Goal: Find specific page/section: Find specific page/section

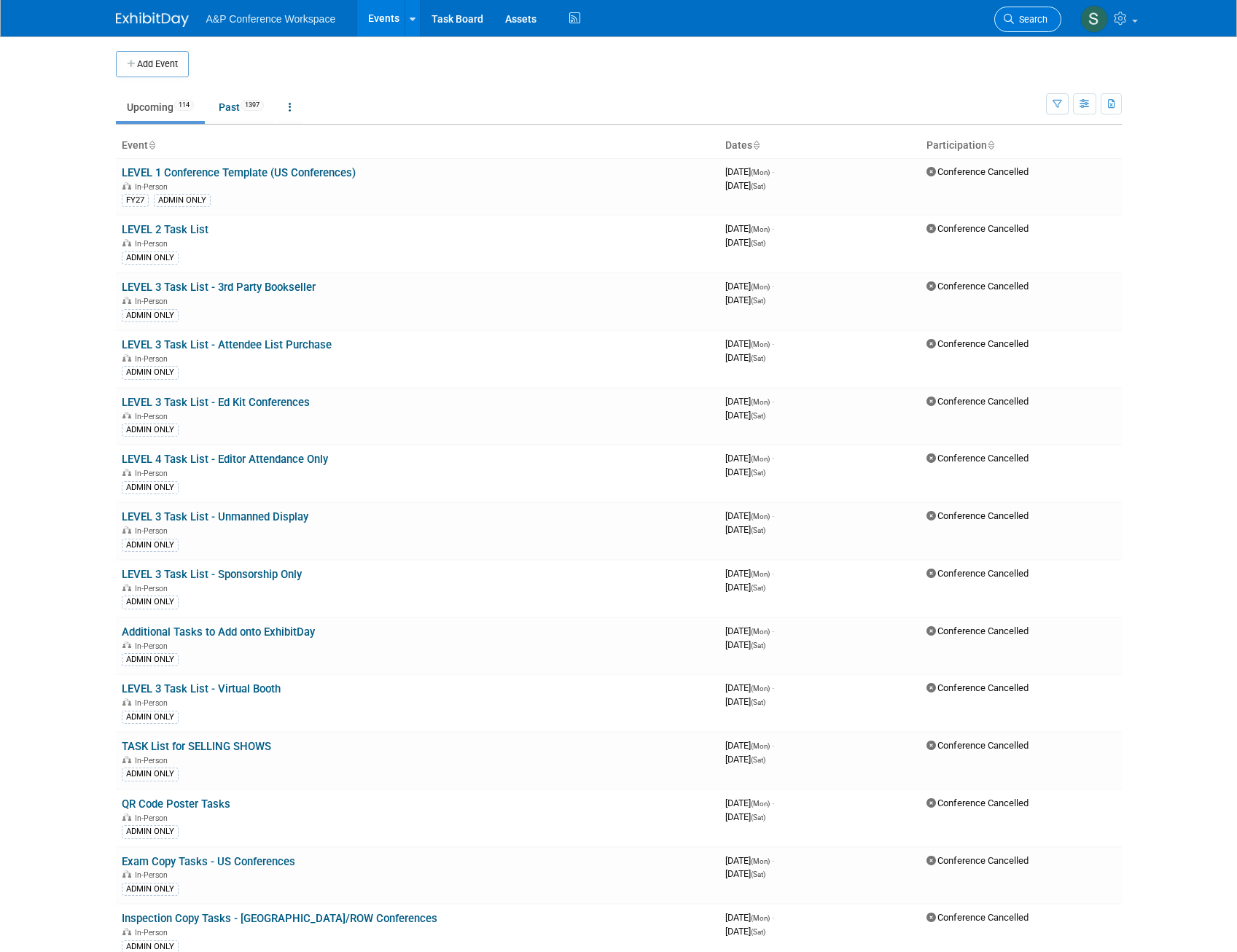
click at [1036, 17] on span "Search" at bounding box center [1030, 19] width 33 height 11
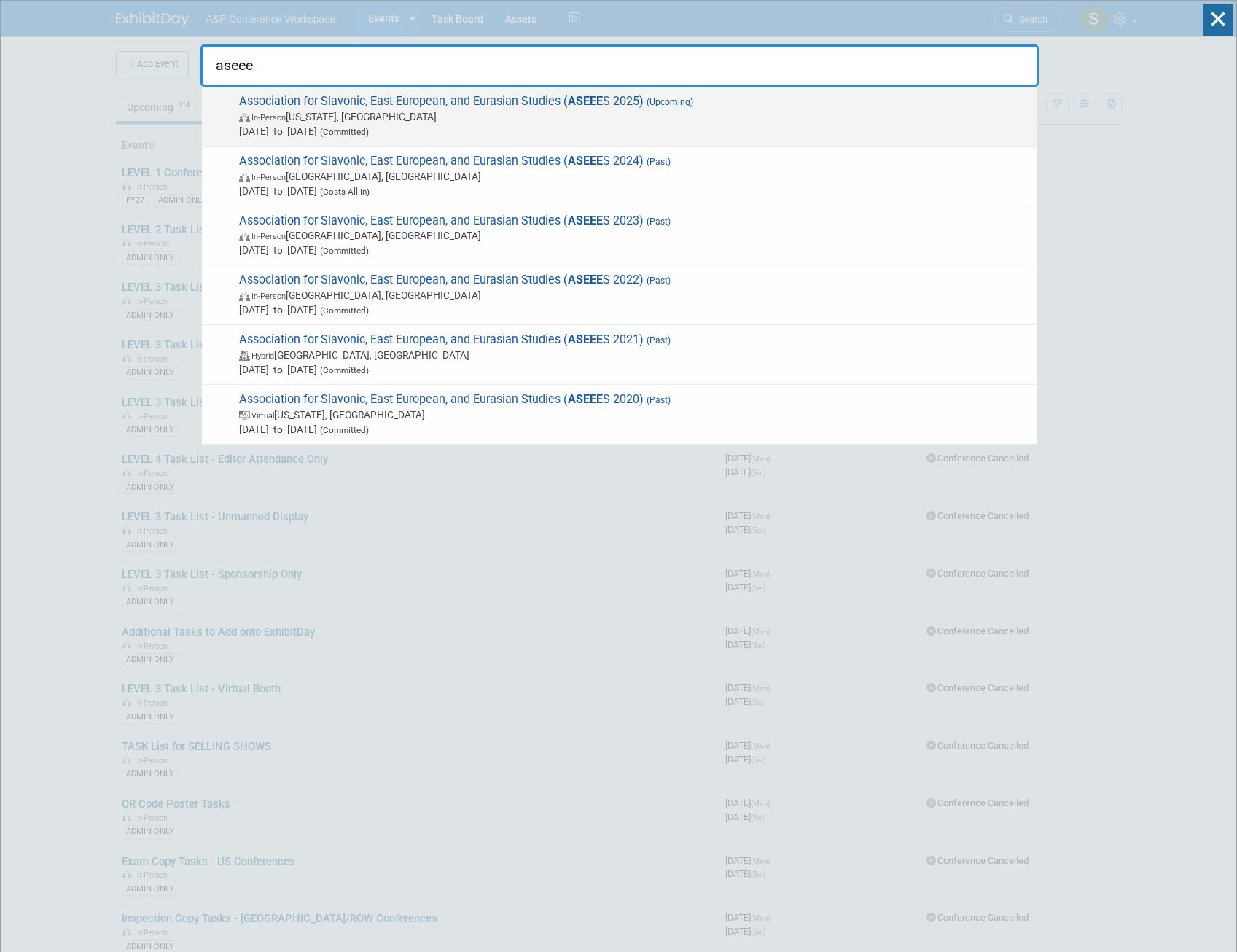
type input "aseee"
click at [603, 111] on span "In-Person [US_STATE], [GEOGRAPHIC_DATA]" at bounding box center [635, 117] width 791 height 15
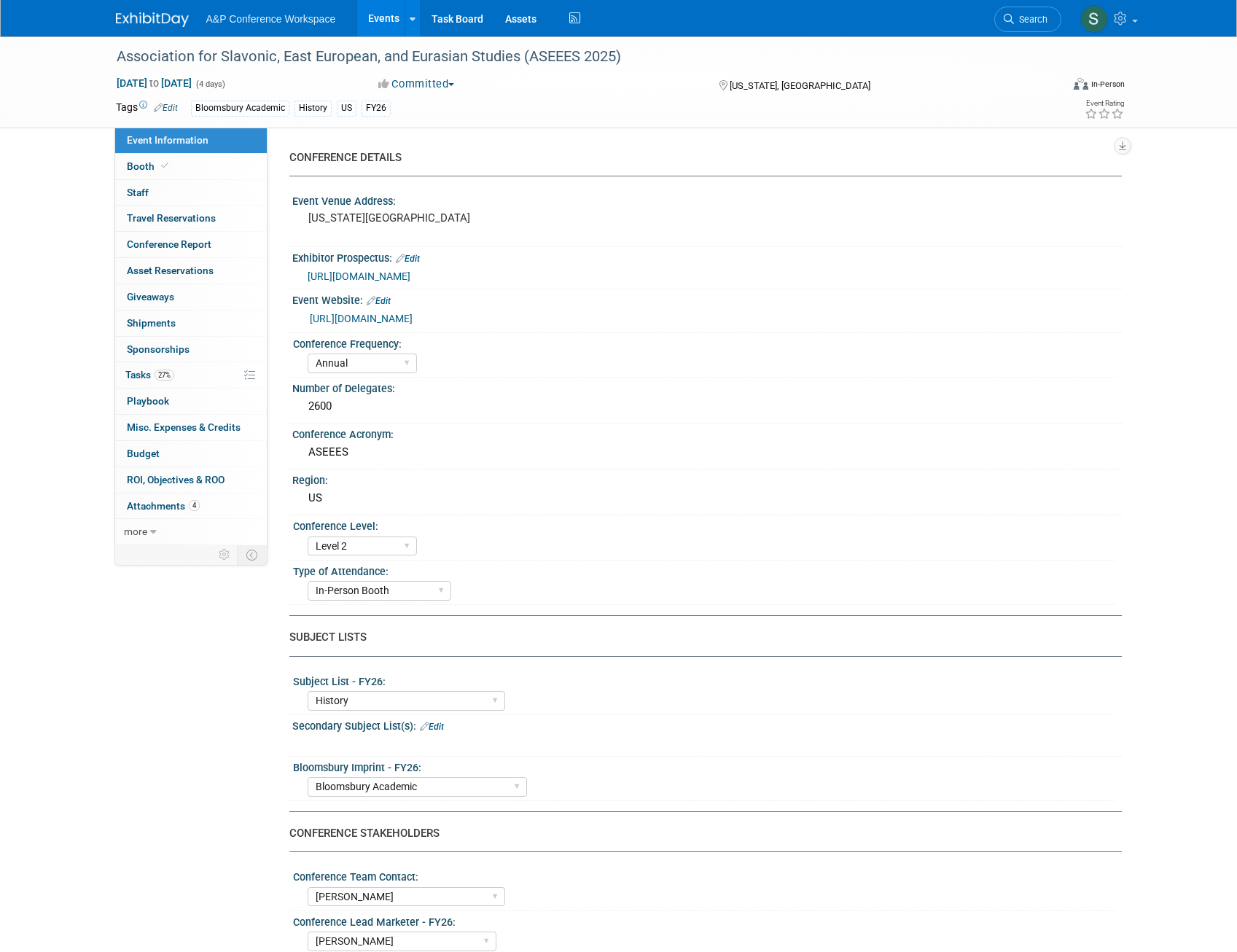
select select "Annual"
select select "Level 2"
select select "In-Person Booth"
select select "History"
select select "Bloomsbury Academic"
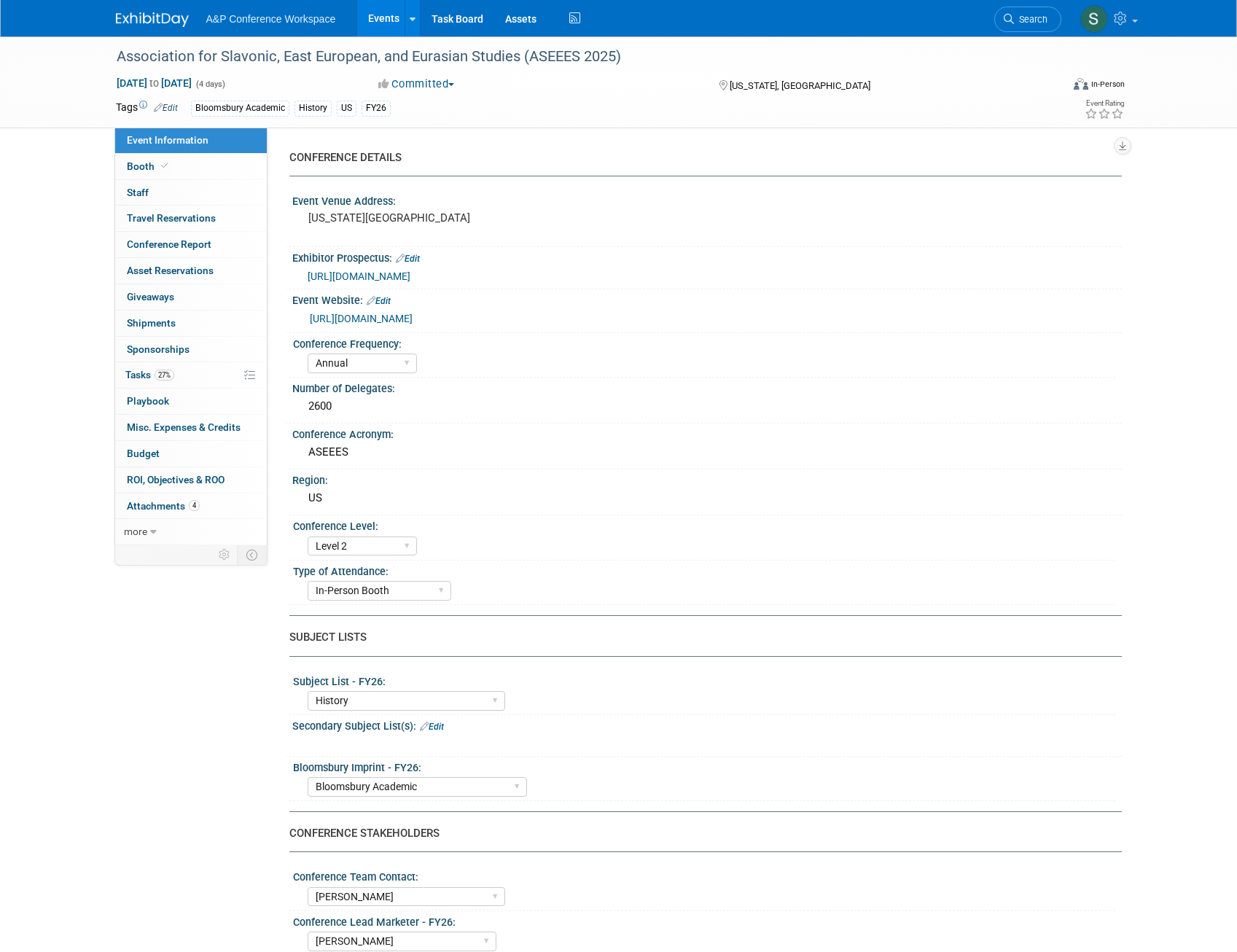
select select "Amanda Oney"
select select "Joe Kreuser"
select select "Ami Reitmeier"
select select "Networking/Commissioning"
click at [149, 376] on span "Tasks 27%" at bounding box center [149, 375] width 49 height 12
